Goal: Task Accomplishment & Management: Use online tool/utility

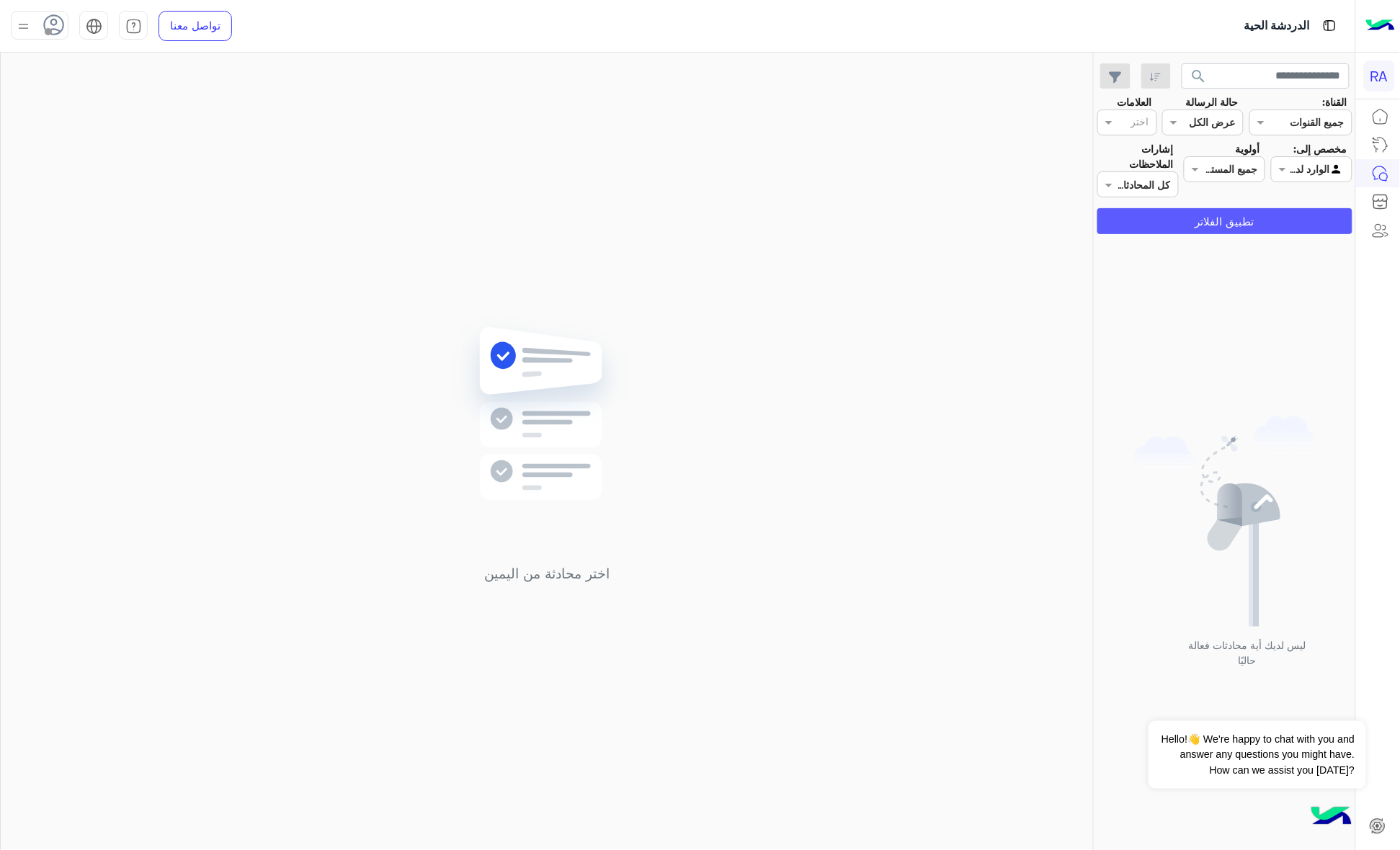
click at [1251, 223] on button "تطبيق الفلاتر" at bounding box center [1225, 220] width 255 height 26
click at [1323, 164] on input "text" at bounding box center [1327, 169] width 33 height 15
click at [1292, 226] on b "غير معينة" at bounding box center [1312, 225] width 39 height 12
click at [1290, 219] on button "تطبيق الفلاتر" at bounding box center [1225, 220] width 255 height 26
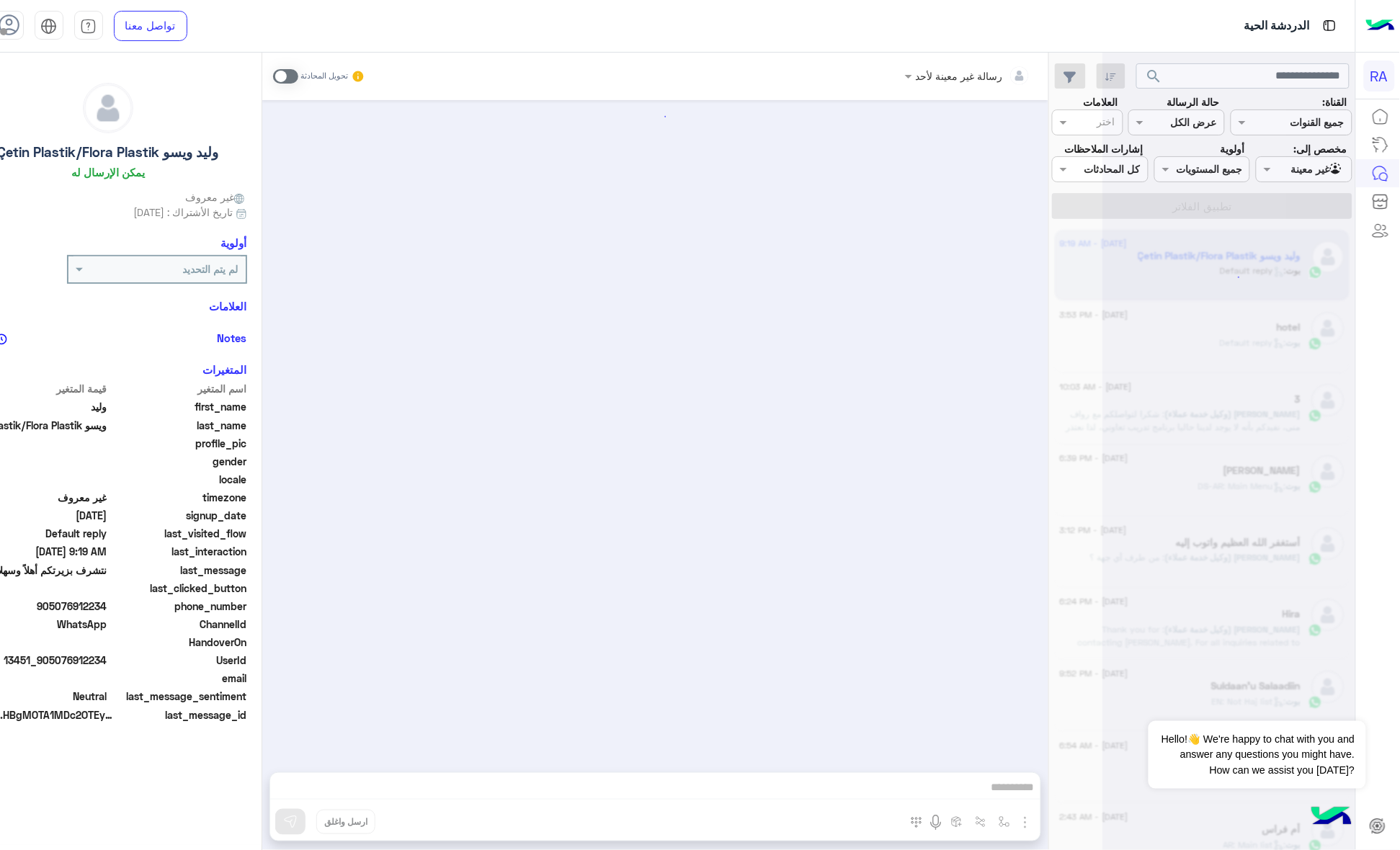
scroll to position [516, 0]
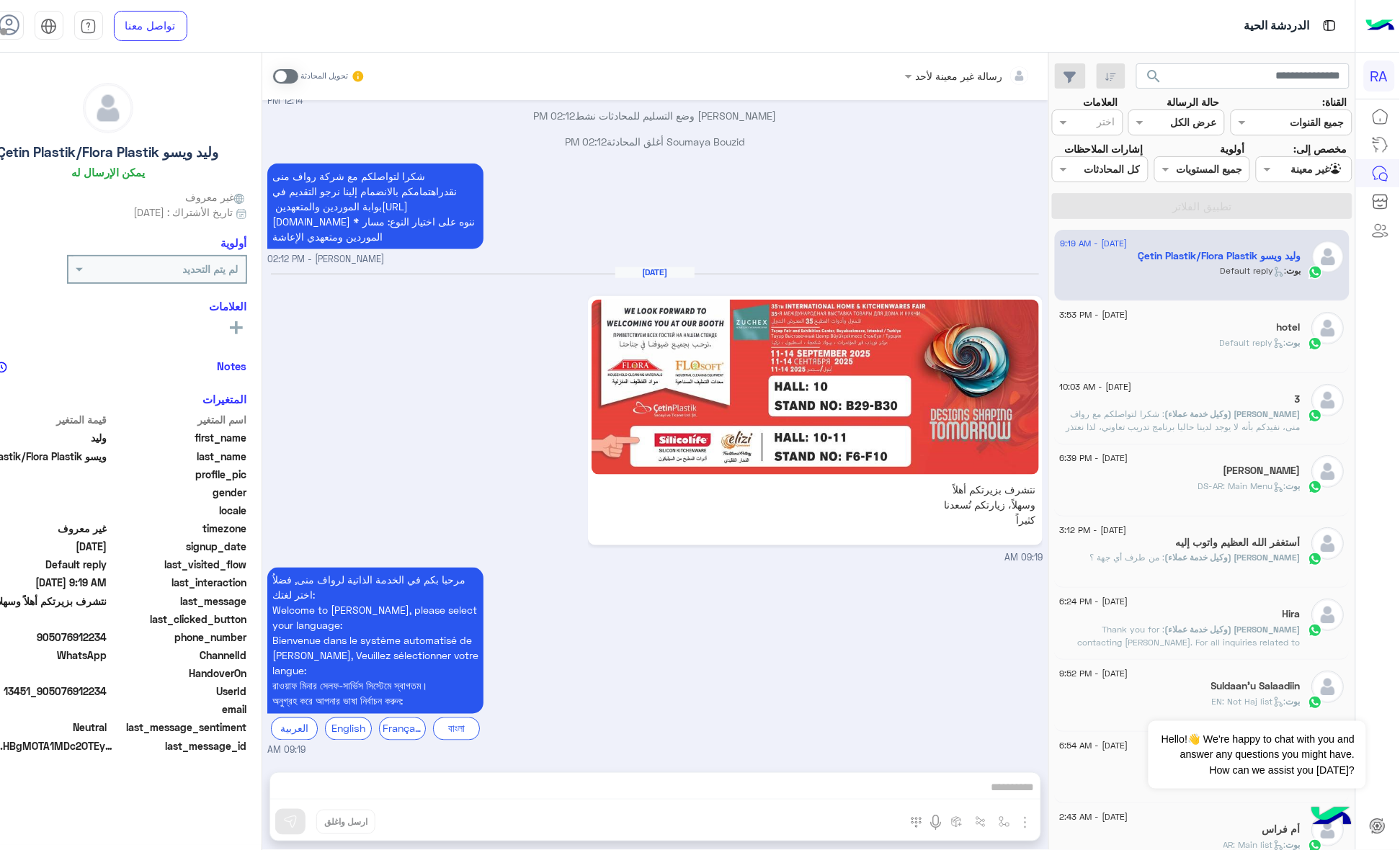
click at [746, 378] on img at bounding box center [815, 387] width 448 height 175
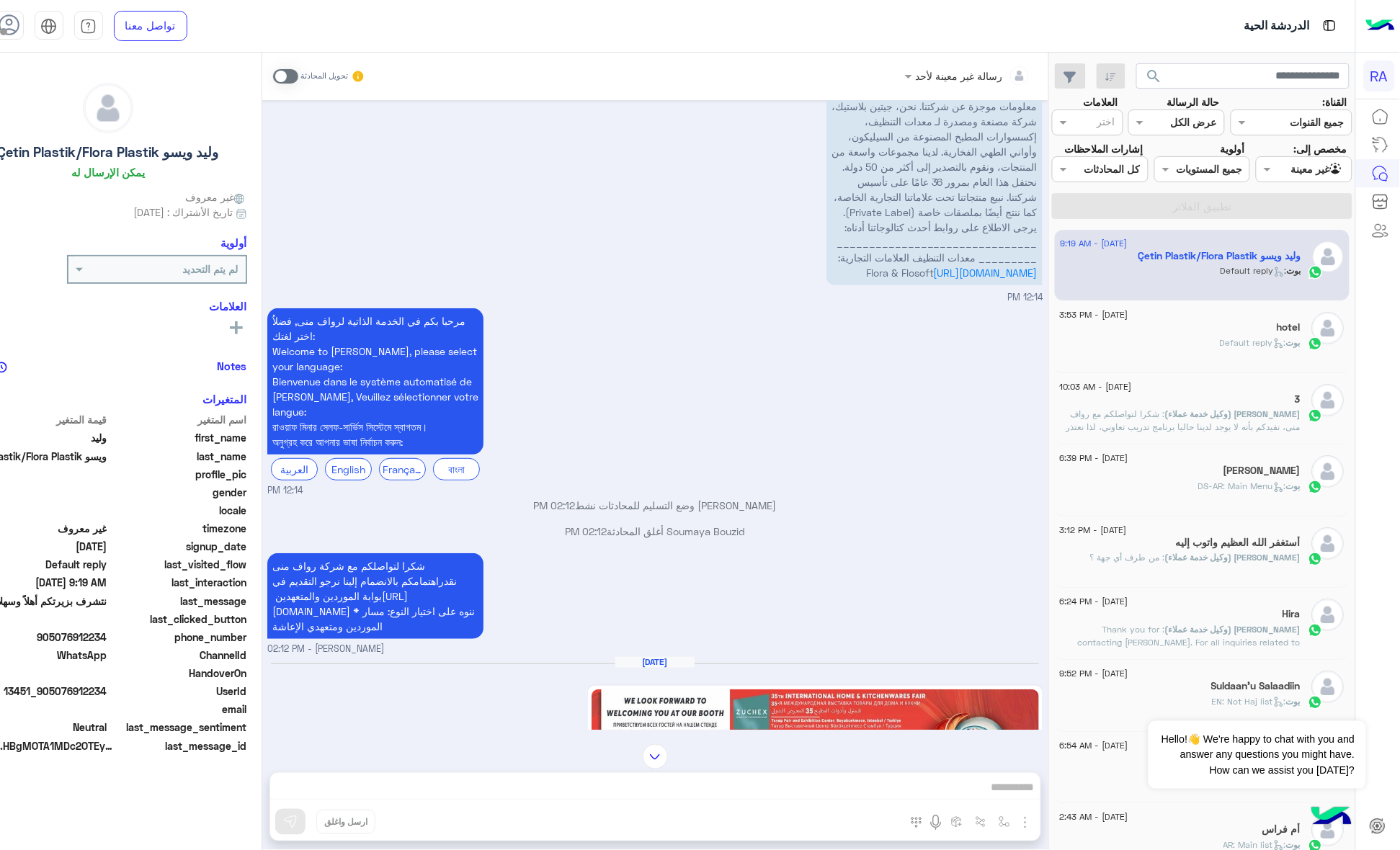
scroll to position [0, 0]
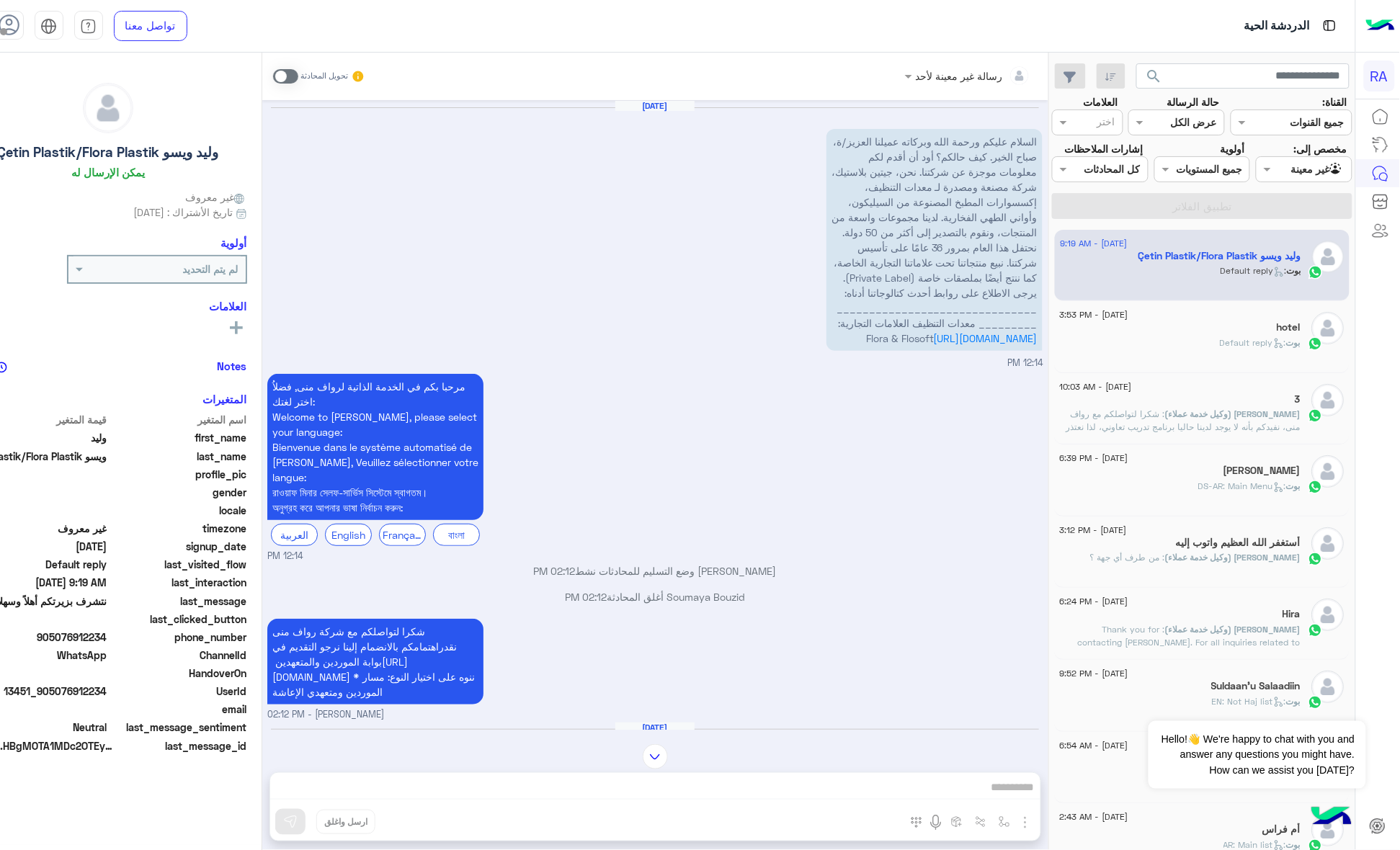
click at [1288, 348] on span "بوت" at bounding box center [1294, 342] width 14 height 11
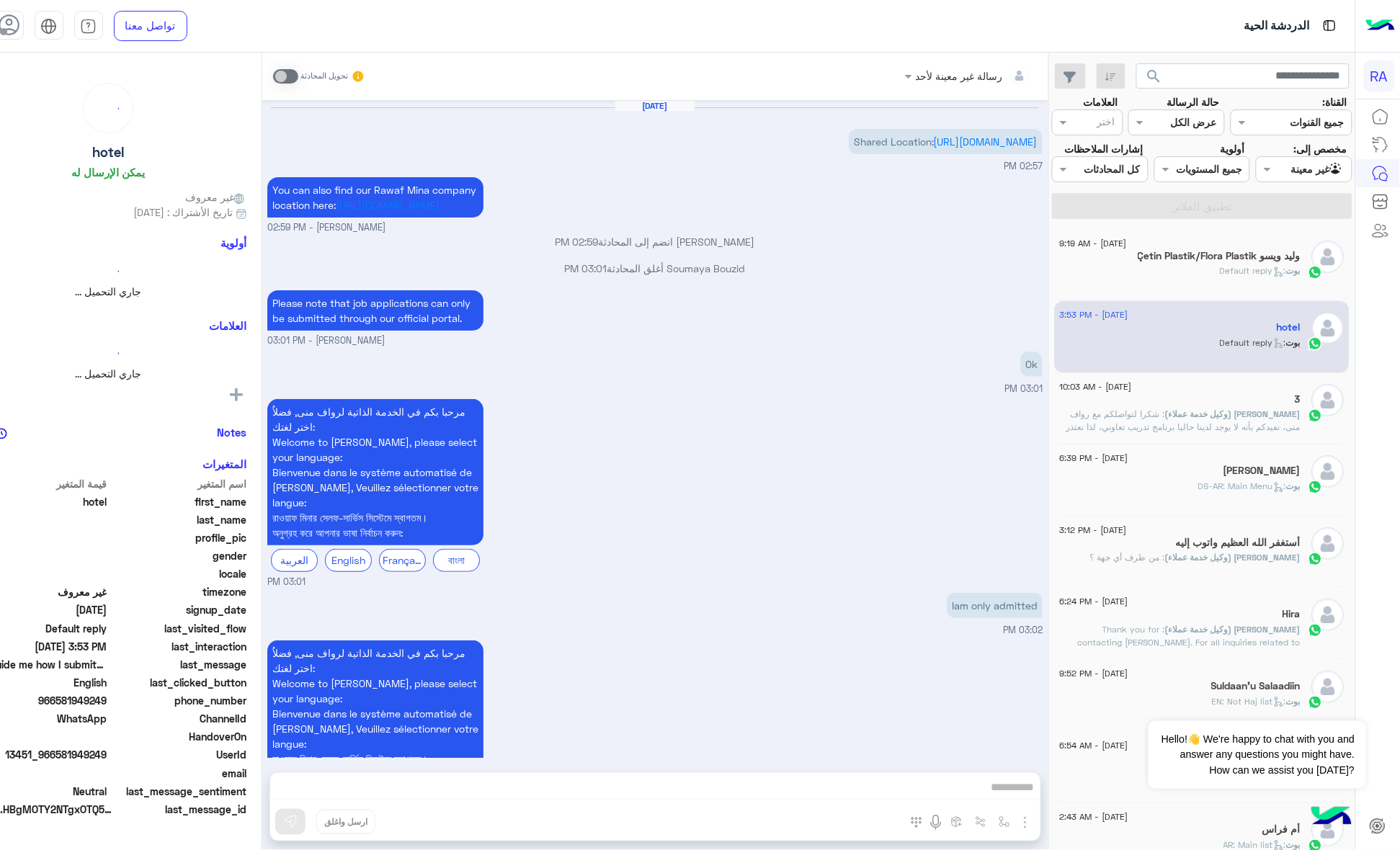
scroll to position [1858, 0]
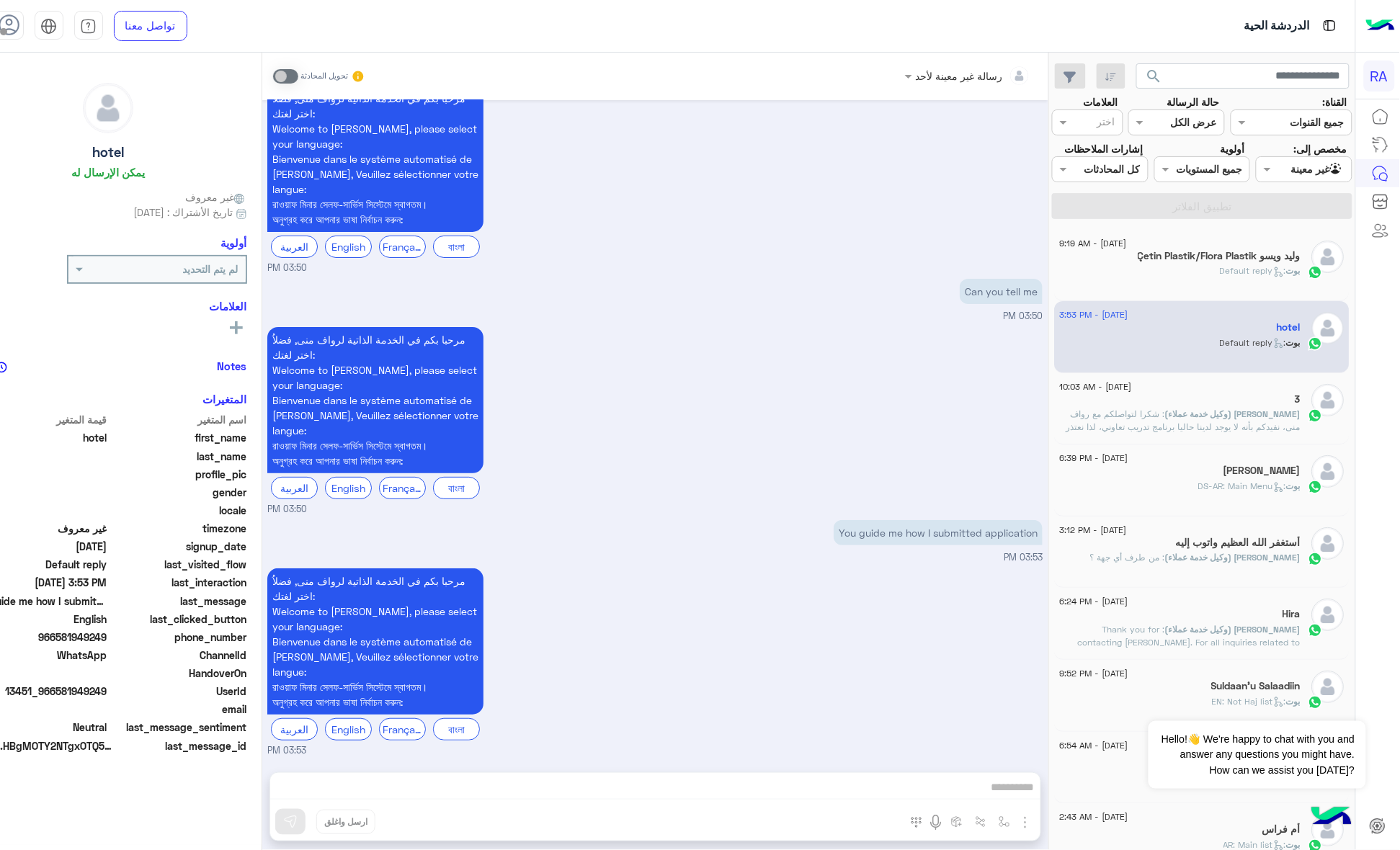
click at [1244, 394] on div "[DATE] - 10:03 AM" at bounding box center [1181, 388] width 241 height 10
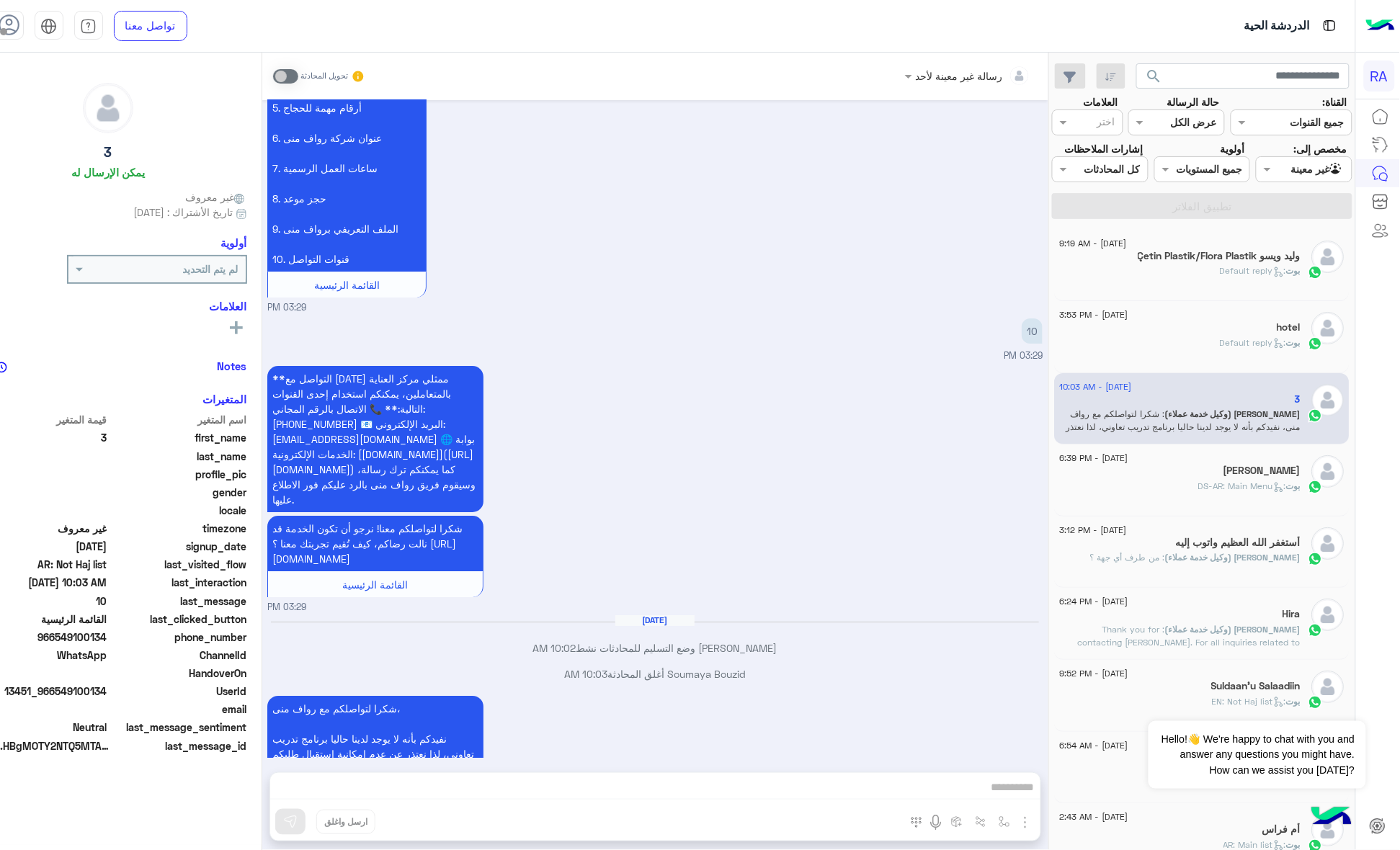
scroll to position [1528, 0]
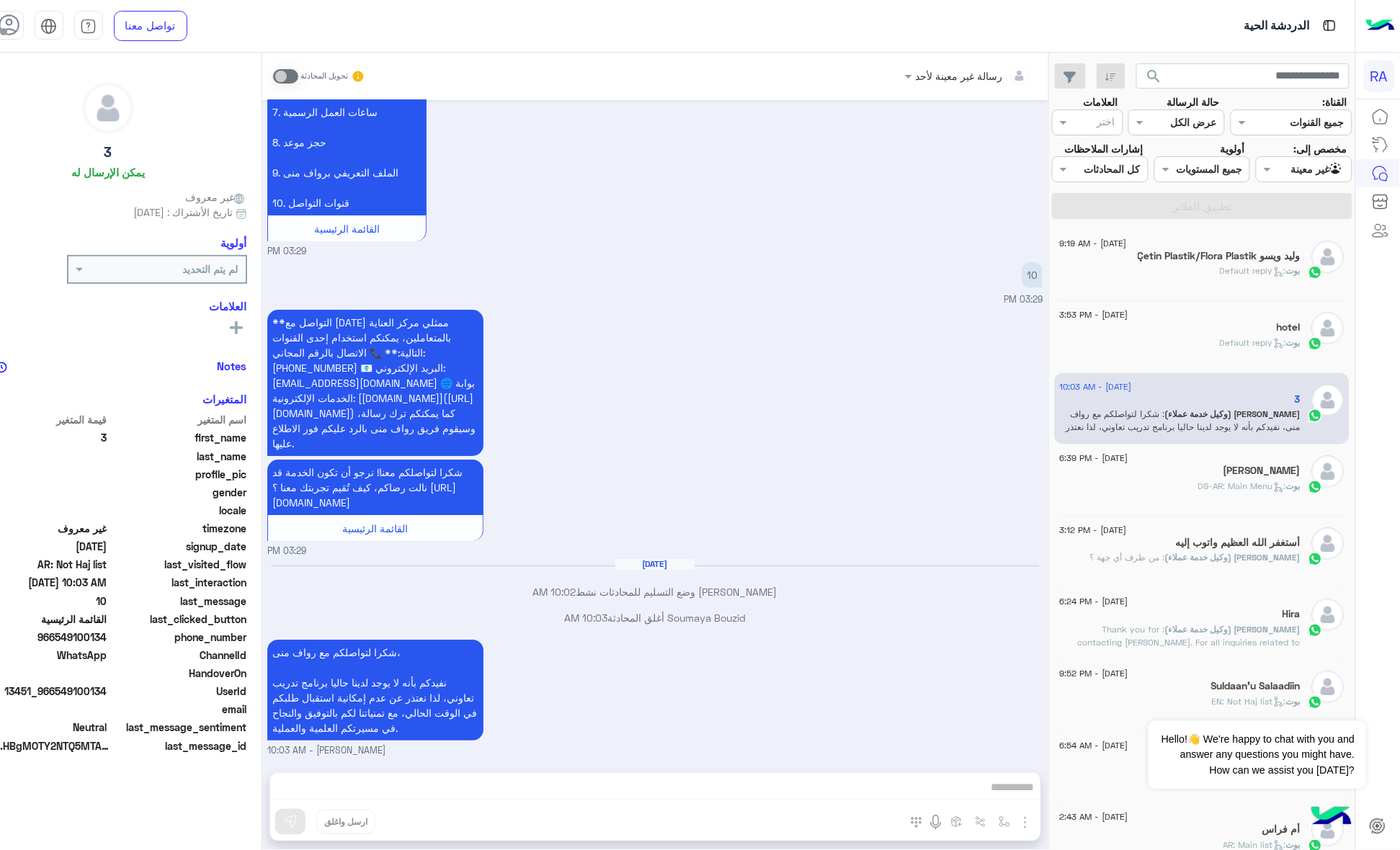
click at [1281, 493] on p "بوت : DS-AR: Main Menu" at bounding box center [1250, 486] width 103 height 13
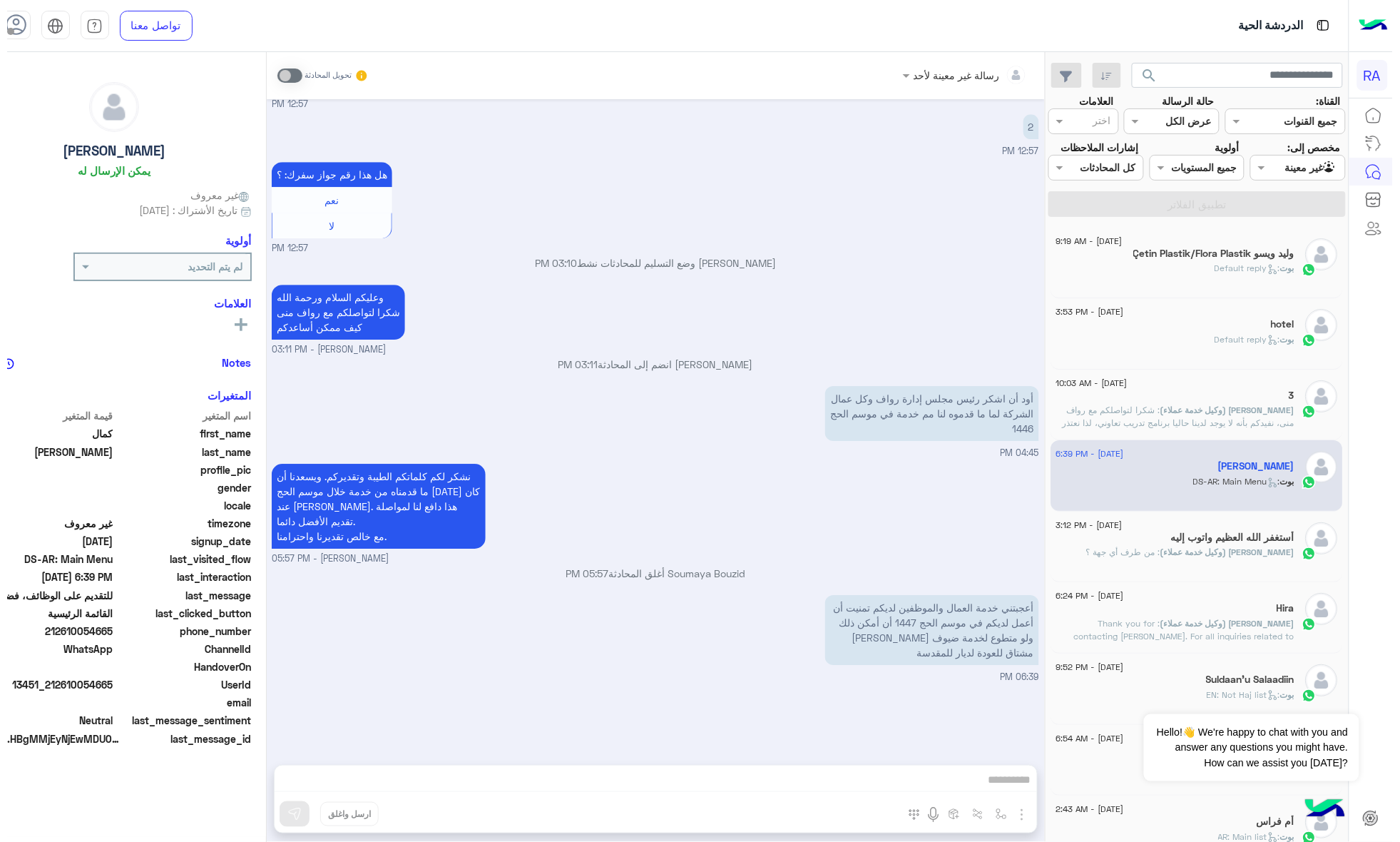
scroll to position [1513, 0]
